Goal: Task Accomplishment & Management: Manage account settings

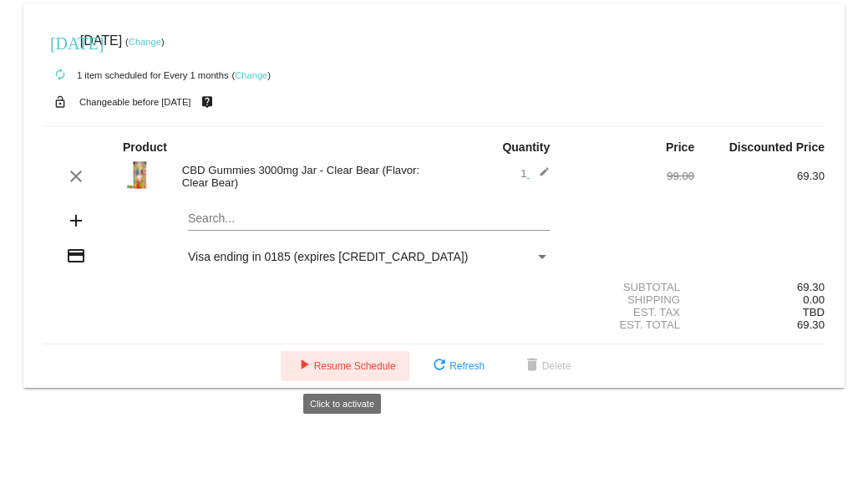
click at [338, 364] on span "play_arrow Resume Schedule" at bounding box center [345, 366] width 102 height 12
click at [338, 364] on mat-card "[DATE] [DATE] ( Change ) autorenew 1 item scheduled for Every 1 months ( Change…" at bounding box center [433, 195] width 821 height 383
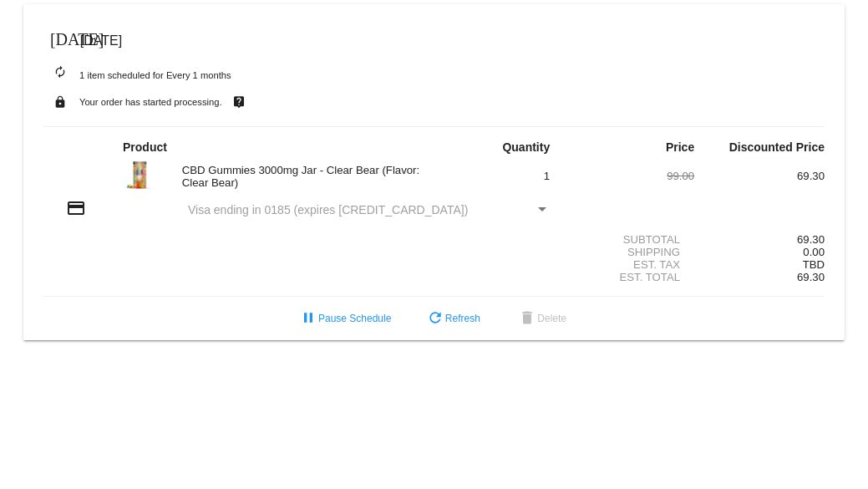
click at [544, 211] on div "Payment Method" at bounding box center [542, 209] width 8 height 4
click at [541, 207] on div "Payment Method" at bounding box center [542, 209] width 8 height 4
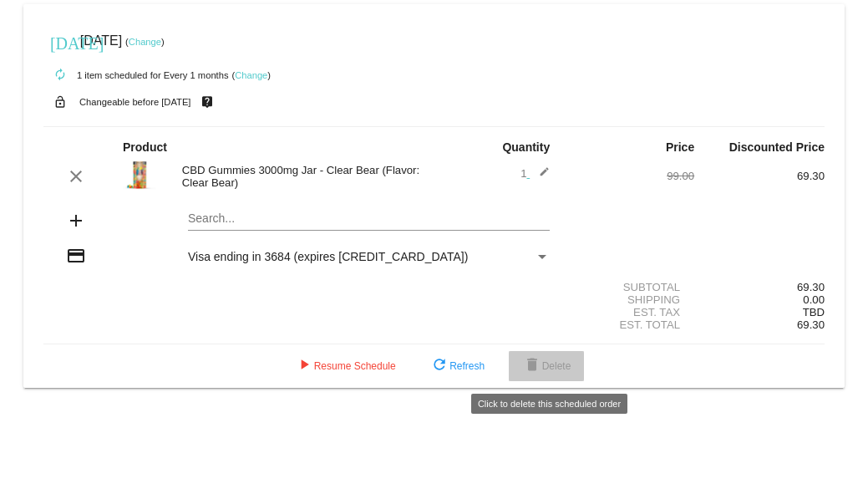
click at [551, 365] on span "delete Delete" at bounding box center [546, 366] width 49 height 12
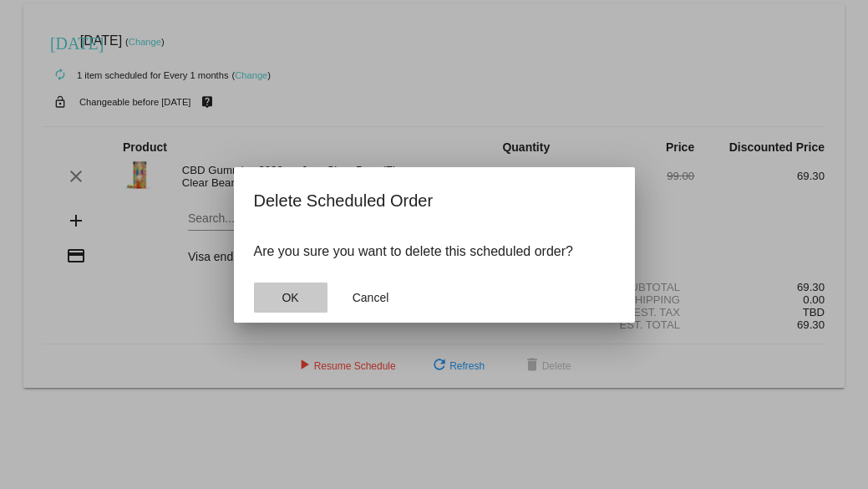
click at [299, 296] on button "OK" at bounding box center [291, 297] width 74 height 30
